Goal: Task Accomplishment & Management: Manage account settings

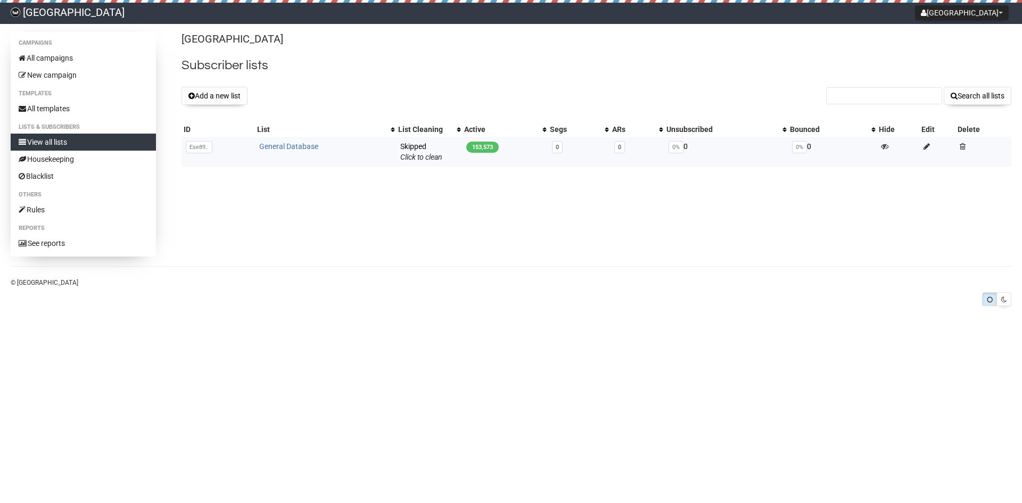
click at [284, 144] on link "General Database" at bounding box center [288, 146] width 59 height 9
click at [842, 98] on input "text" at bounding box center [884, 95] width 116 height 17
paste input "wtpis2@gmail.com"
type input "wtpis2@gmail.com"
click at [970, 95] on button "Search all lists" at bounding box center [977, 96] width 68 height 18
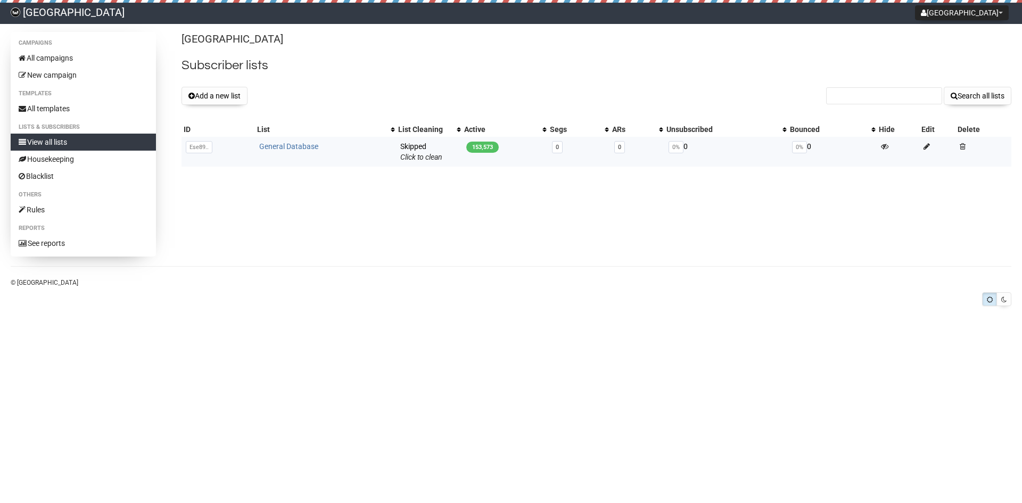
click at [285, 148] on link "General Database" at bounding box center [288, 146] width 59 height 9
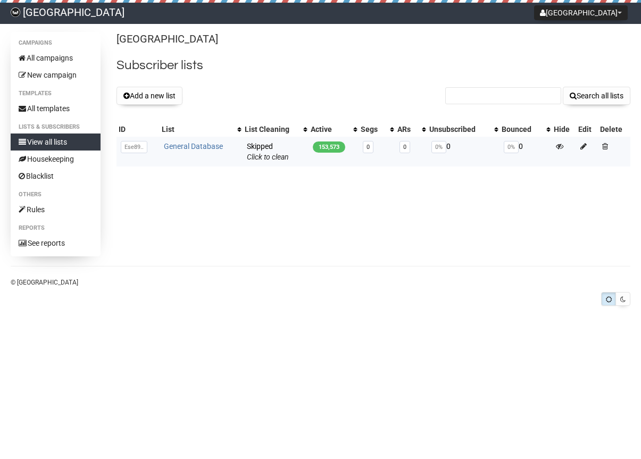
click at [186, 146] on link "General Database" at bounding box center [193, 146] width 59 height 9
click at [157, 92] on button "Add a new list" at bounding box center [150, 96] width 66 height 18
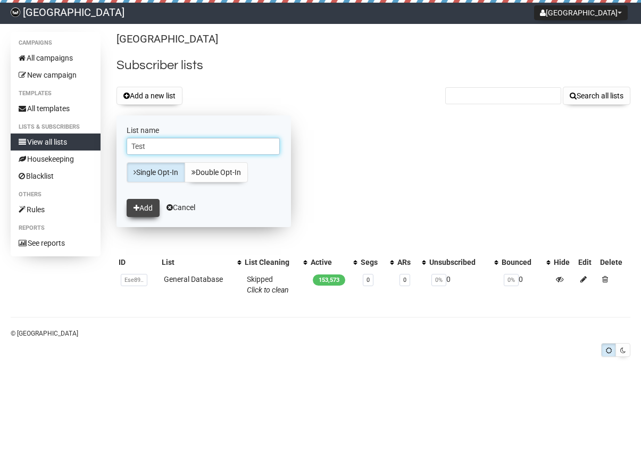
type input "Test"
click at [144, 206] on button "Add" at bounding box center [143, 208] width 33 height 18
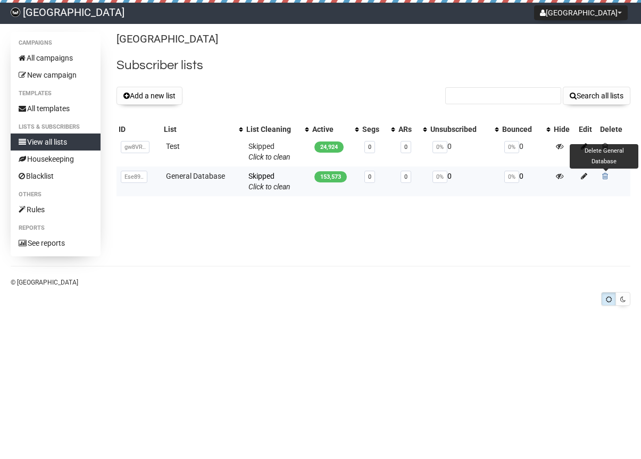
click at [604, 176] on span at bounding box center [605, 175] width 6 height 7
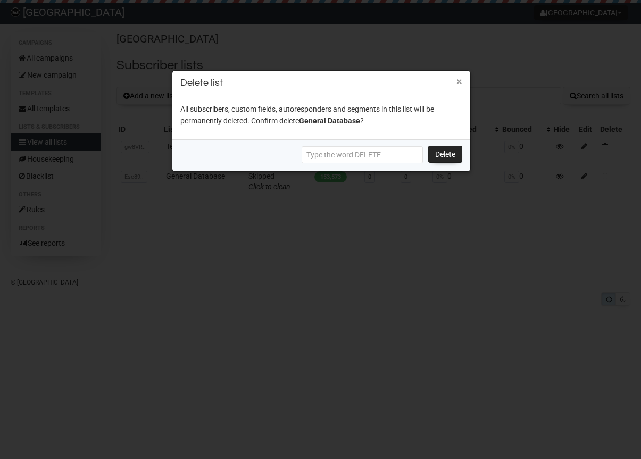
click at [459, 82] on button "×" at bounding box center [460, 82] width 6 height 10
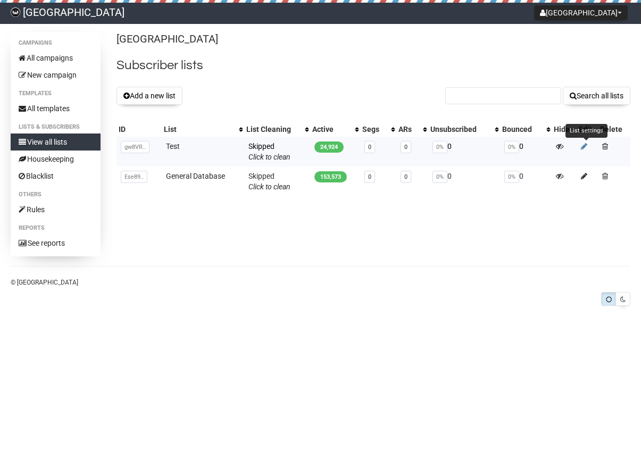
click at [586, 145] on icon at bounding box center [584, 146] width 6 height 7
click at [200, 148] on link "New General" at bounding box center [187, 146] width 42 height 9
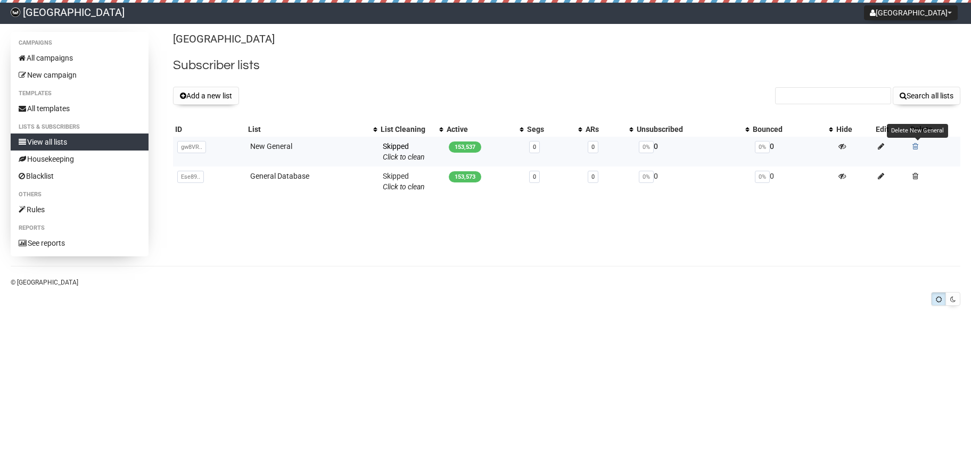
click at [641, 146] on span at bounding box center [915, 146] width 6 height 7
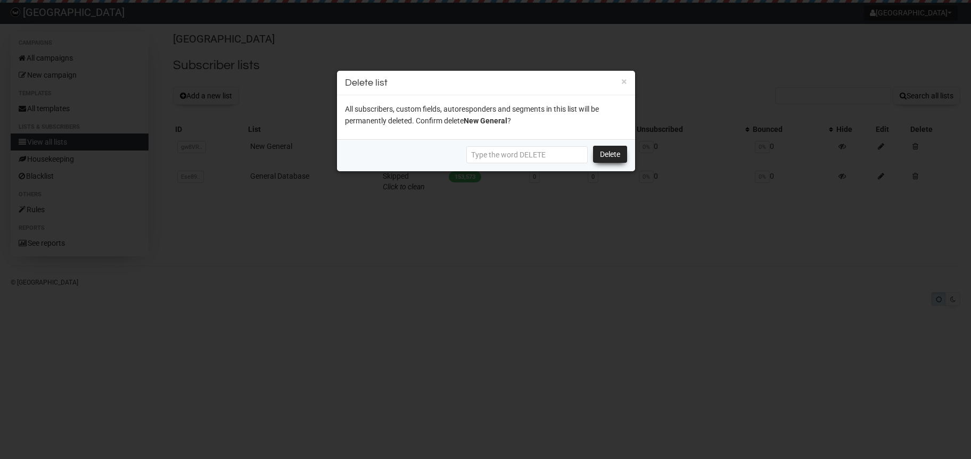
click at [602, 155] on link "Delete" at bounding box center [610, 154] width 34 height 17
click at [493, 163] on div "Delete" at bounding box center [486, 155] width 298 height 32
click at [553, 155] on input "text" at bounding box center [526, 154] width 121 height 17
drag, startPoint x: 559, startPoint y: 155, endPoint x: 397, endPoint y: 154, distance: 162.3
click at [397, 154] on div "Delete" at bounding box center [486, 155] width 298 height 32
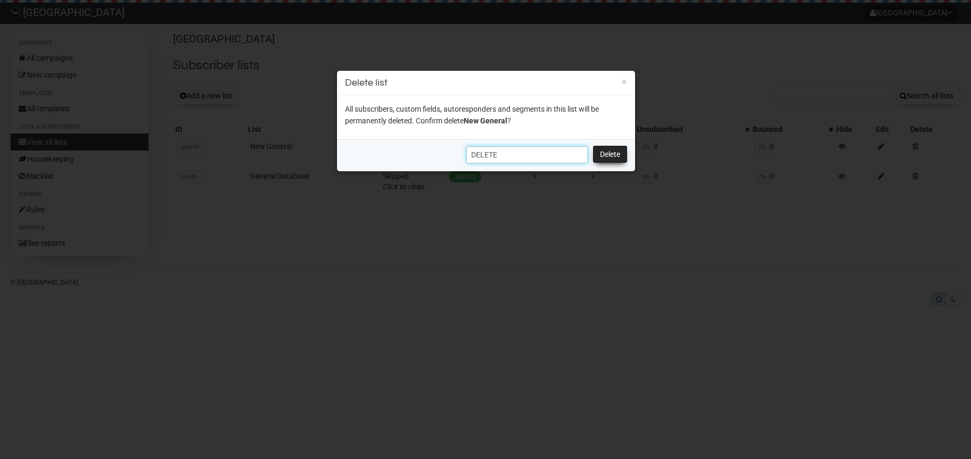
type input "DELETE"
click at [601, 155] on link "Delete" at bounding box center [610, 154] width 34 height 17
click at [607, 152] on link "Delete" at bounding box center [610, 154] width 34 height 17
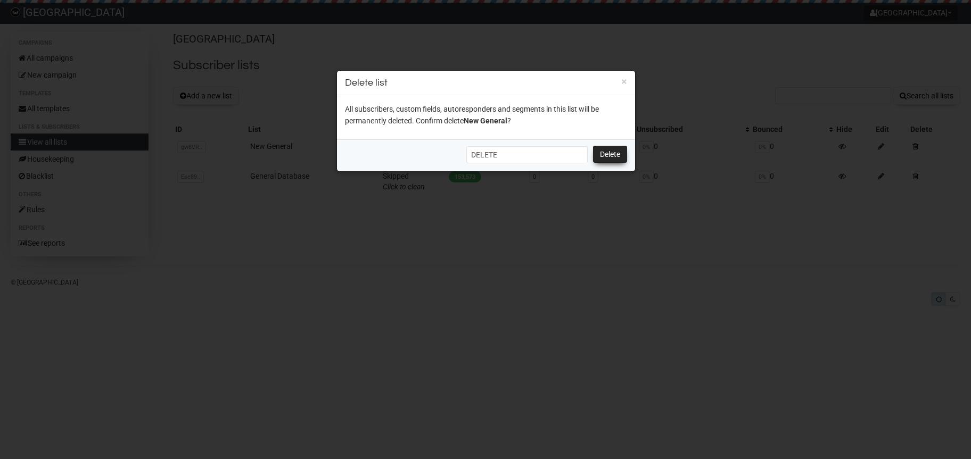
click at [607, 152] on link "Delete" at bounding box center [610, 154] width 34 height 17
click at [613, 154] on link "Delete" at bounding box center [610, 154] width 34 height 17
click at [625, 83] on button "×" at bounding box center [624, 82] width 6 height 10
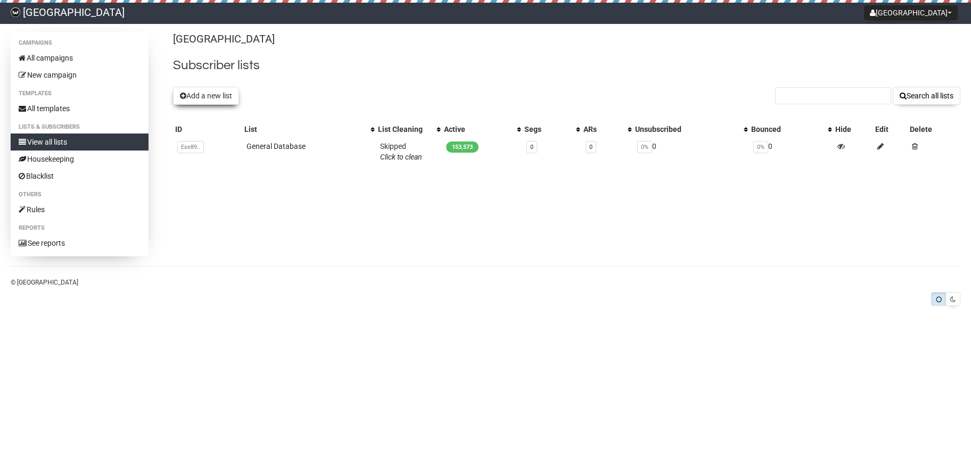
click at [211, 96] on button "Add a new list" at bounding box center [206, 96] width 66 height 18
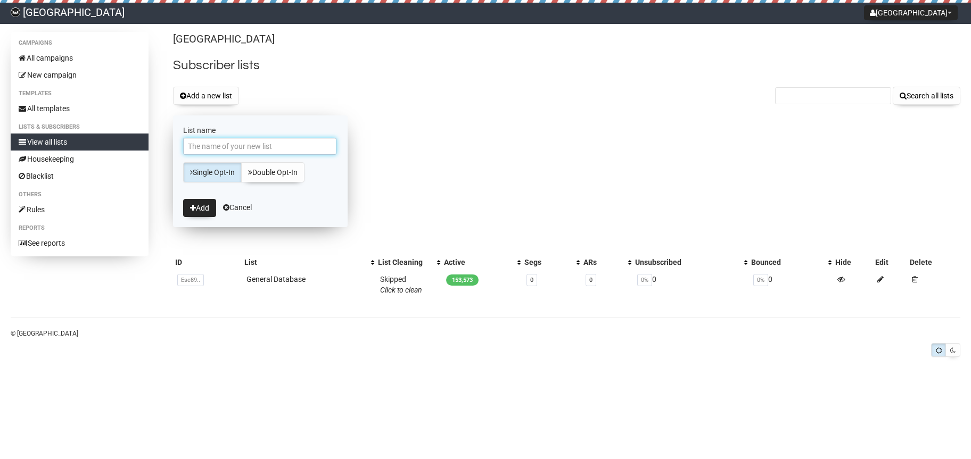
click at [217, 142] on input "List name" at bounding box center [259, 146] width 153 height 17
type input "General Database [DATE]"
click at [200, 207] on button "Add" at bounding box center [199, 208] width 33 height 18
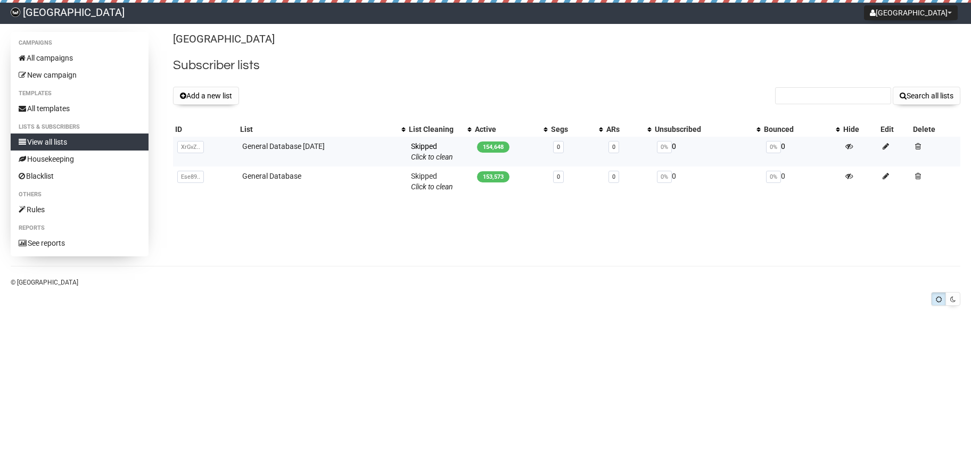
drag, startPoint x: 237, startPoint y: 144, endPoint x: 345, endPoint y: 155, distance: 108.1
click at [345, 155] on td "General Database [DATE]" at bounding box center [322, 152] width 169 height 30
copy link "General Database [DATE]"
